Goal: Task Accomplishment & Management: Manage account settings

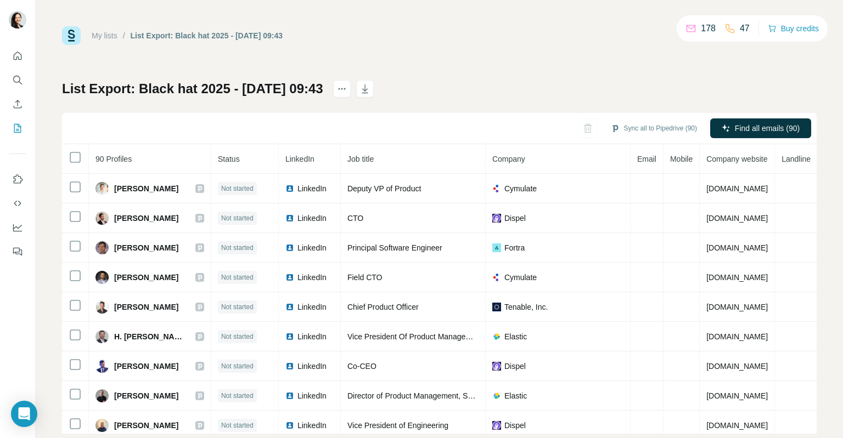
scroll to position [334, 0]
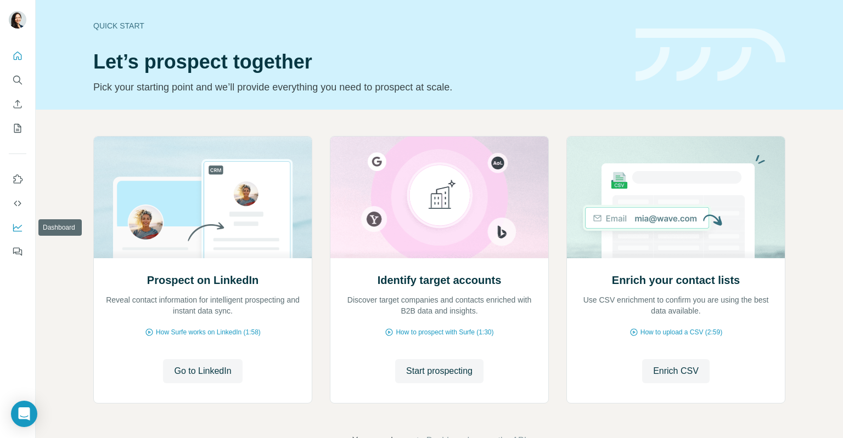
click at [18, 226] on icon "Dashboard" at bounding box center [17, 227] width 11 height 11
click at [25, 129] on button "My lists" at bounding box center [18, 129] width 18 height 20
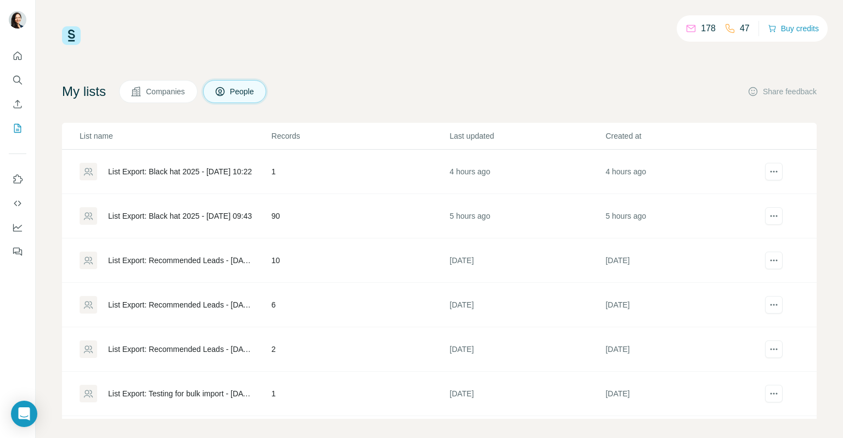
click at [184, 87] on span "Companies" at bounding box center [166, 91] width 40 height 11
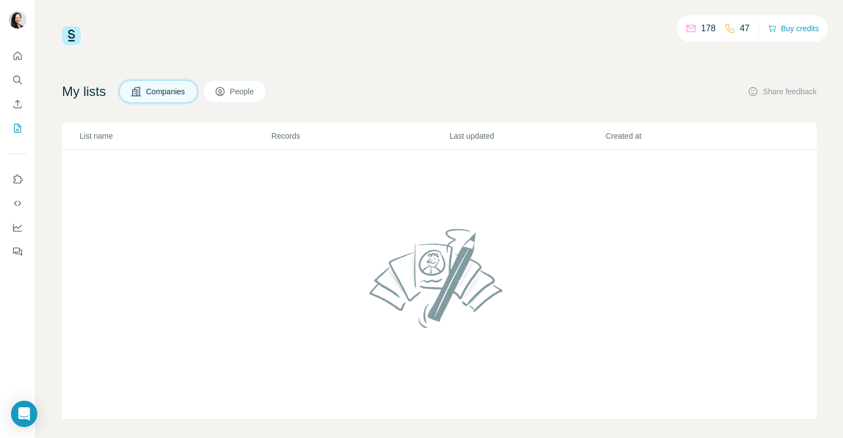
click at [621, 142] on th "Created at" at bounding box center [683, 136] width 156 height 27
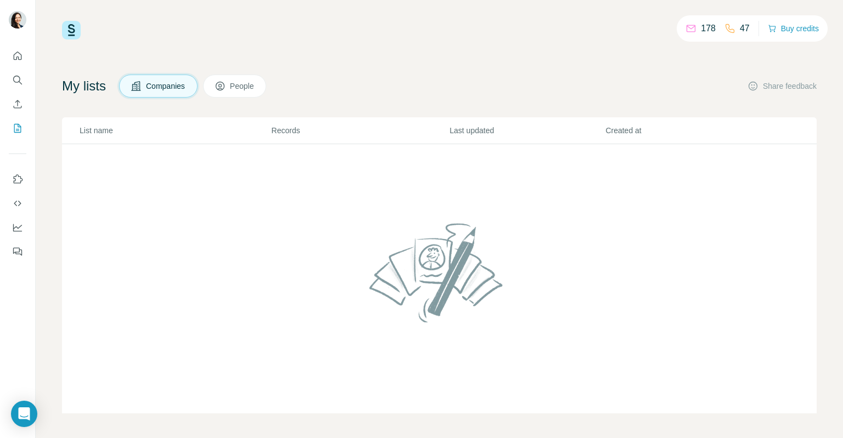
scroll to position [7, 0]
drag, startPoint x: 201, startPoint y: 166, endPoint x: 522, endPoint y: 342, distance: 366.4
click at [522, 342] on td at bounding box center [439, 278] width 754 height 270
drag, startPoint x: 289, startPoint y: 190, endPoint x: 449, endPoint y: 298, distance: 192.5
click at [322, 217] on td at bounding box center [439, 278] width 754 height 270
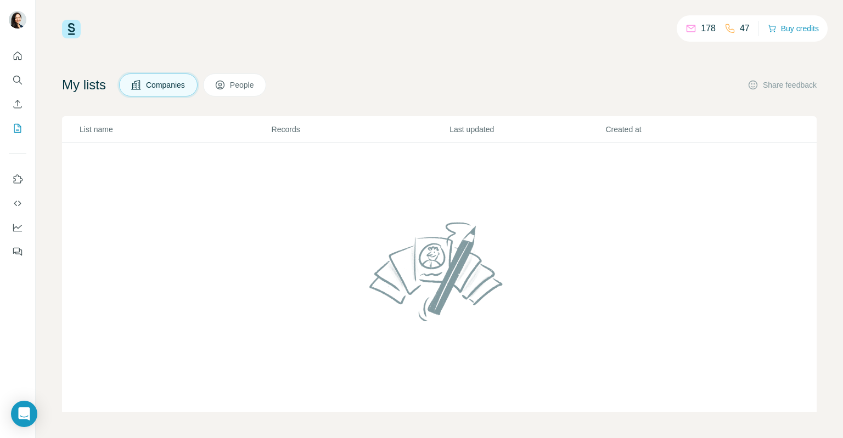
click at [429, 267] on img at bounding box center [439, 271] width 149 height 117
click at [261, 93] on button "People" at bounding box center [235, 85] width 64 height 23
click at [255, 83] on span "People" at bounding box center [242, 85] width 25 height 11
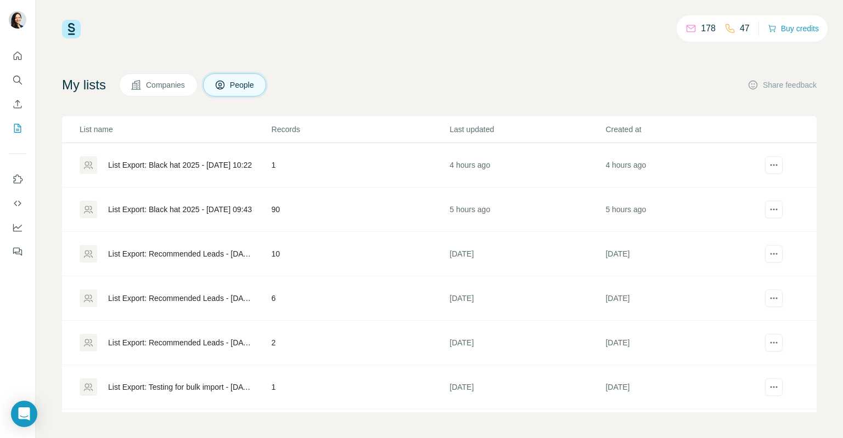
click at [215, 208] on div "List Export: Black hat 2025 - [DATE] 09:43" at bounding box center [180, 209] width 144 height 11
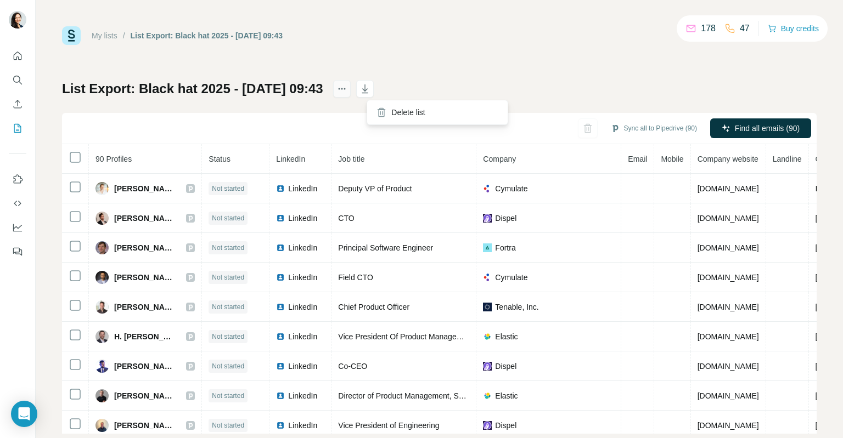
click at [347, 92] on icon "actions" at bounding box center [341, 88] width 11 height 11
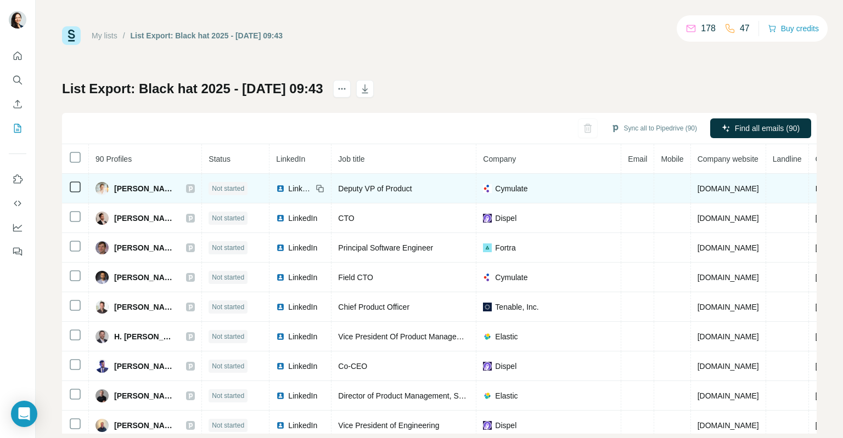
click at [497, 186] on span "Cymulate" at bounding box center [511, 188] width 32 height 11
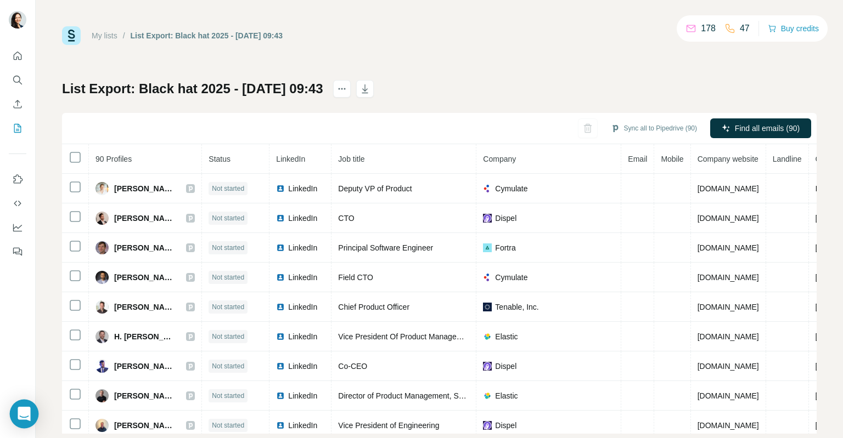
click at [33, 408] on div "Open Intercom Messenger" at bounding box center [24, 414] width 29 height 29
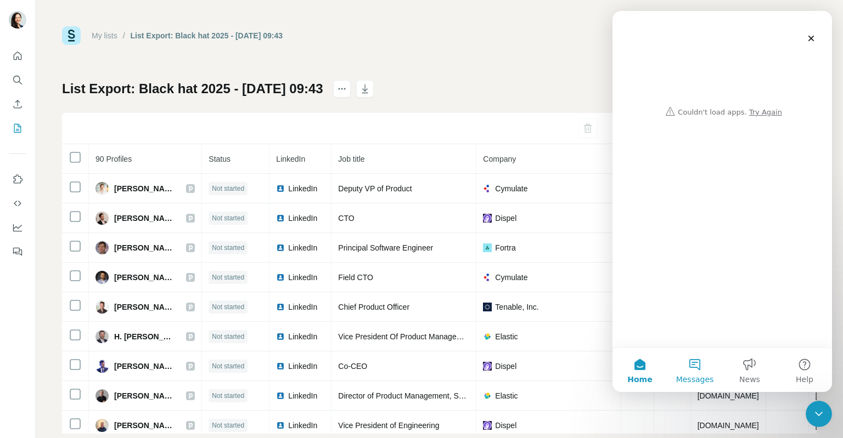
click at [695, 354] on button "Messages" at bounding box center [694, 370] width 55 height 44
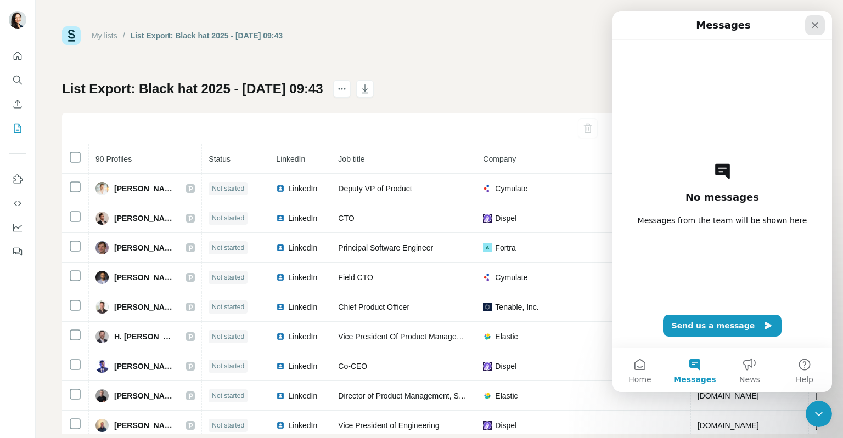
click at [819, 24] on icon "Close" at bounding box center [814, 25] width 9 height 9
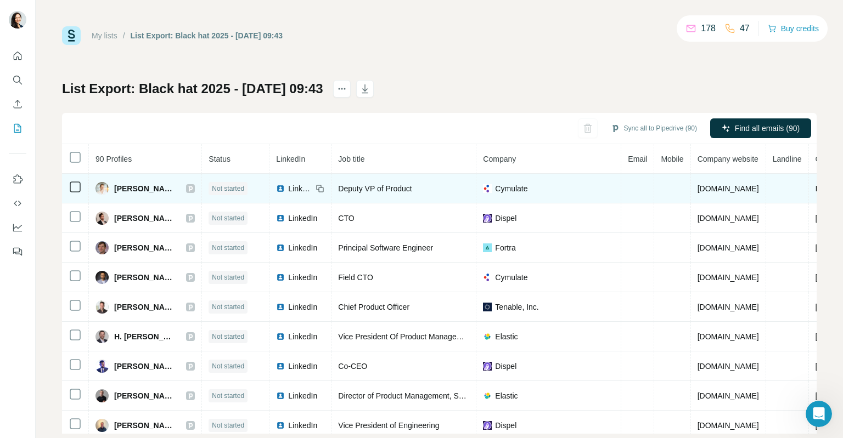
click at [517, 182] on td "Cymulate" at bounding box center [548, 189] width 145 height 30
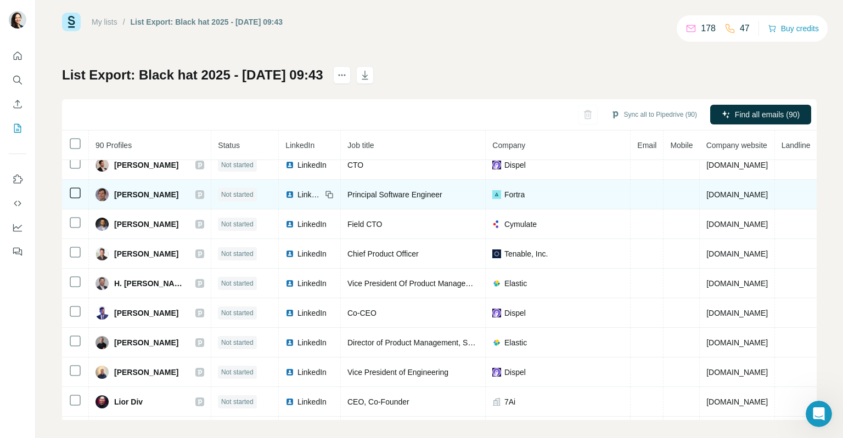
scroll to position [22, 0]
